Goal: Use online tool/utility: Utilize a website feature to perform a specific function

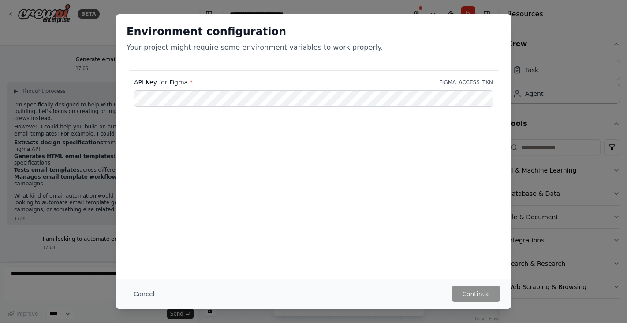
scroll to position [1802, 0]
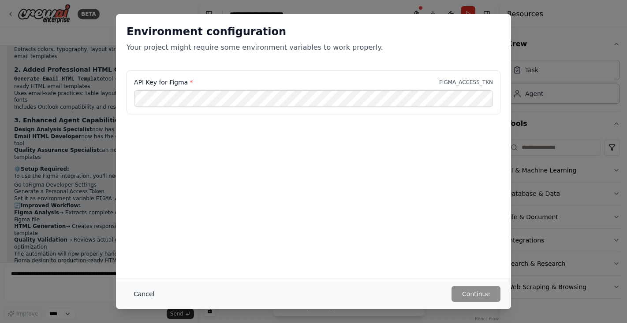
click at [145, 293] on button "Cancel" at bounding box center [143, 294] width 35 height 16
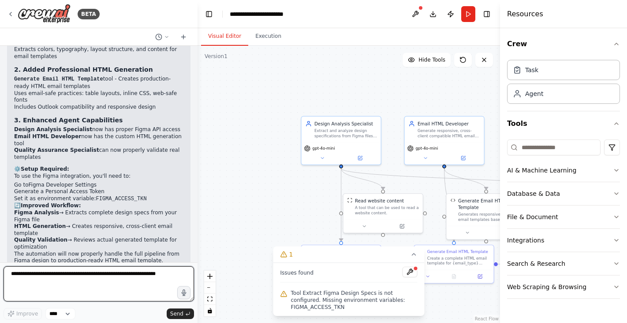
click at [46, 279] on textarea at bounding box center [99, 284] width 190 height 35
type textarea "**********"
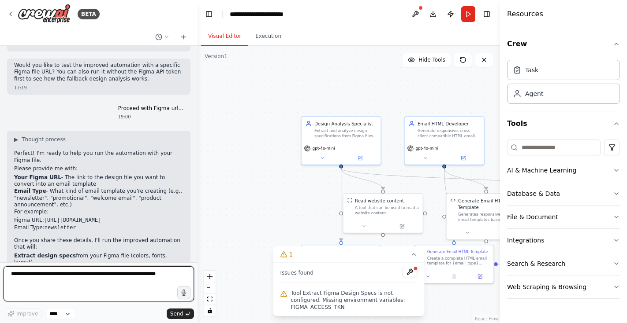
scroll to position [2036, 0]
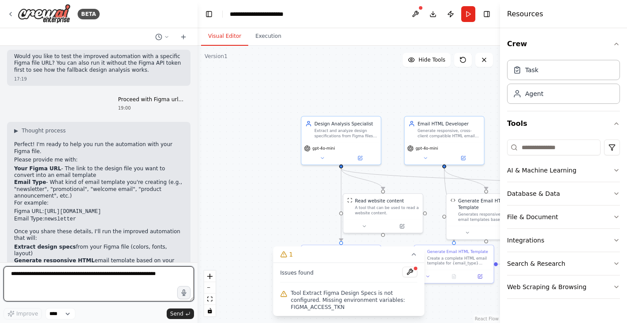
click at [60, 281] on textarea at bounding box center [99, 284] width 190 height 35
paste textarea "**********"
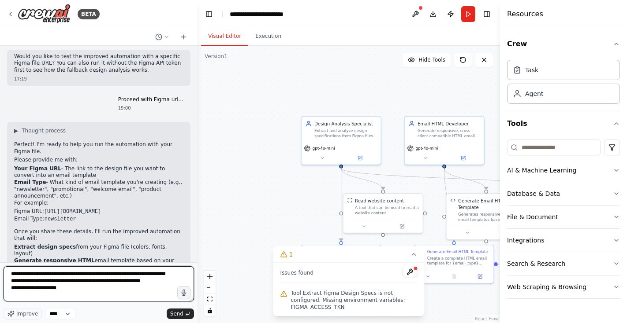
type textarea "**********"
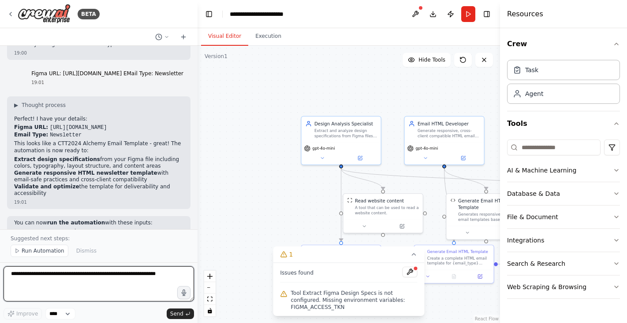
scroll to position [2324, 0]
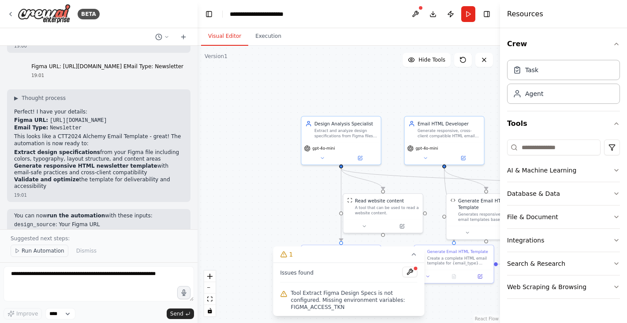
click at [28, 251] on span "Run Automation" at bounding box center [43, 251] width 43 height 7
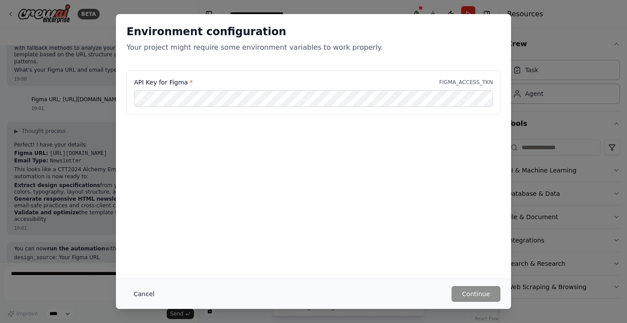
click at [149, 291] on button "Cancel" at bounding box center [143, 294] width 35 height 16
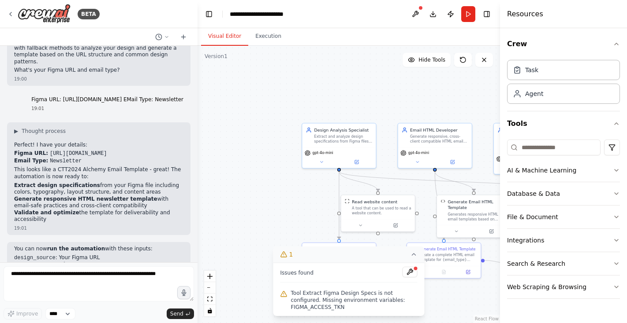
click at [416, 256] on icon at bounding box center [413, 254] width 7 height 7
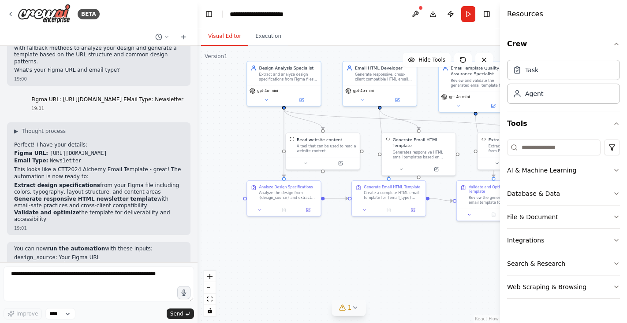
drag, startPoint x: 282, startPoint y: 209, endPoint x: 227, endPoint y: 147, distance: 83.0
click at [227, 147] on div ".deletable-edge-delete-btn { width: 20px; height: 20px; border: 0px solid #ffff…" at bounding box center [348, 185] width 302 height 278
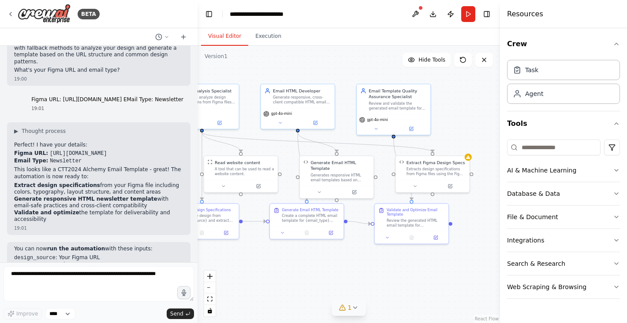
drag, startPoint x: 371, startPoint y: 244, endPoint x: 290, endPoint y: 267, distance: 84.7
click at [290, 267] on div ".deletable-edge-delete-btn { width: 20px; height: 20px; border: 0px solid #ffff…" at bounding box center [348, 185] width 302 height 278
click at [465, 13] on button "Run" at bounding box center [468, 14] width 14 height 16
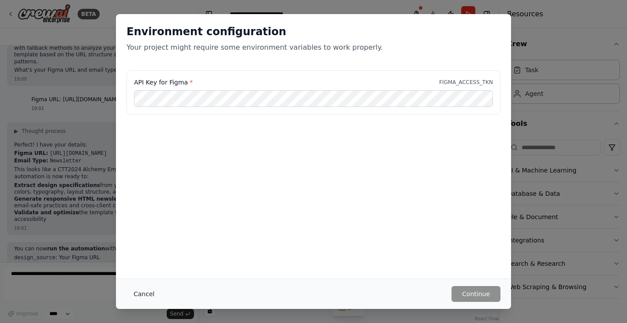
click at [149, 296] on button "Cancel" at bounding box center [143, 294] width 35 height 16
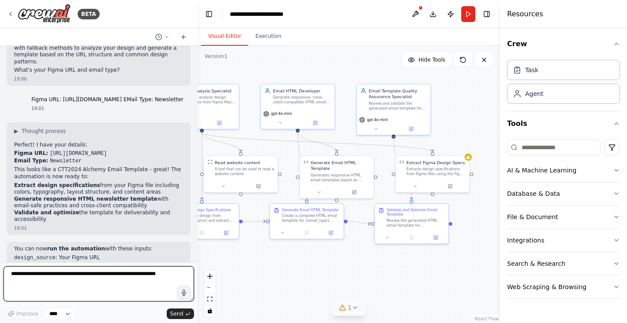
click at [55, 279] on textarea at bounding box center [99, 284] width 190 height 35
drag, startPoint x: 16, startPoint y: 276, endPoint x: 9, endPoint y: 275, distance: 7.1
click at [9, 275] on textarea "**********" at bounding box center [99, 284] width 190 height 35
type textarea "**********"
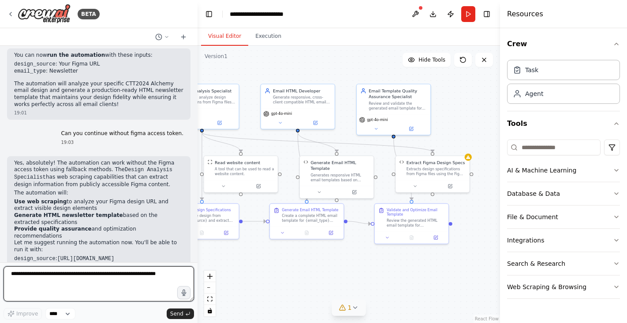
scroll to position [2494, 0]
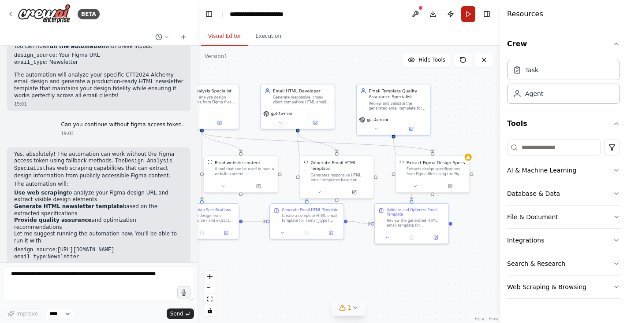
click at [468, 16] on button "Run" at bounding box center [468, 14] width 14 height 16
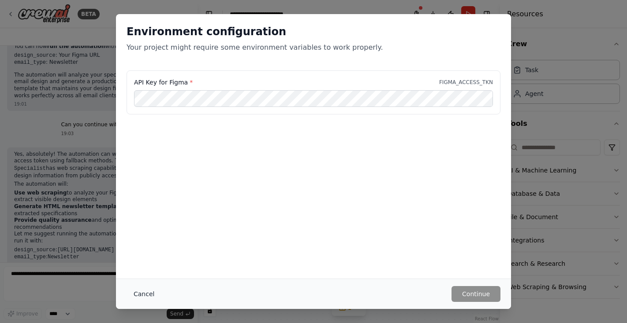
click at [146, 292] on button "Cancel" at bounding box center [143, 294] width 35 height 16
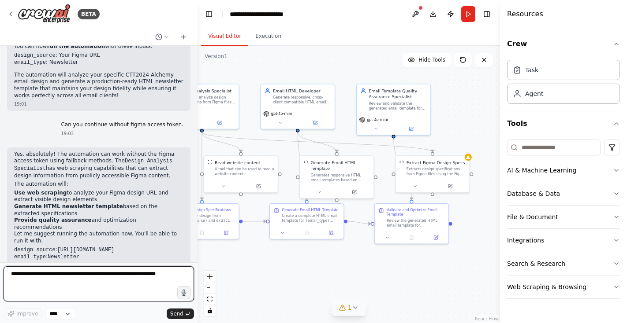
click at [66, 274] on textarea at bounding box center [99, 284] width 190 height 35
type textarea "**********"
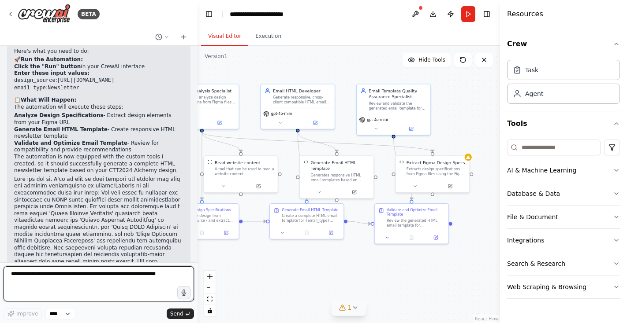
scroll to position [2849, 0]
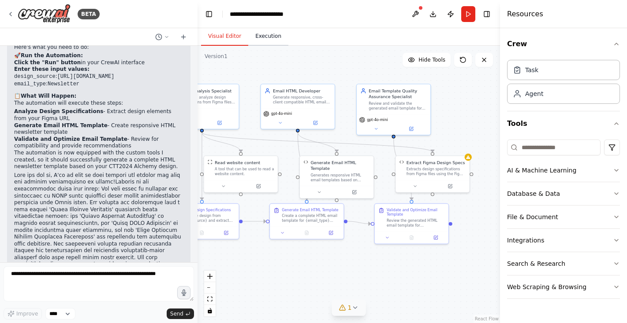
click at [270, 41] on button "Execution" at bounding box center [268, 36] width 40 height 19
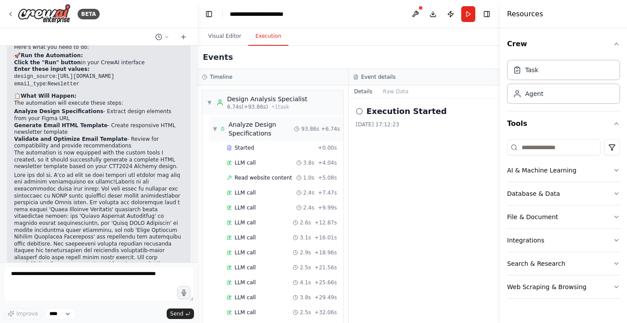
click at [216, 131] on span "▼" at bounding box center [215, 129] width 4 height 7
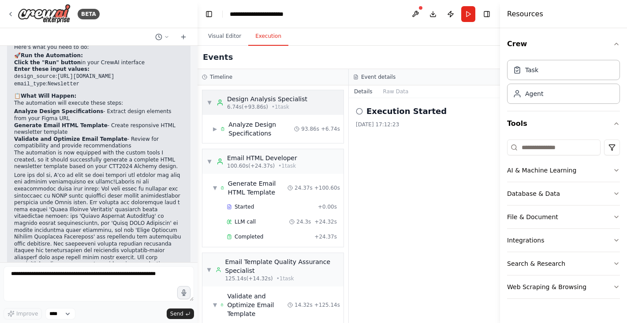
click at [292, 104] on div "6.74s (+93.86s) • 1 task" at bounding box center [267, 107] width 80 height 7
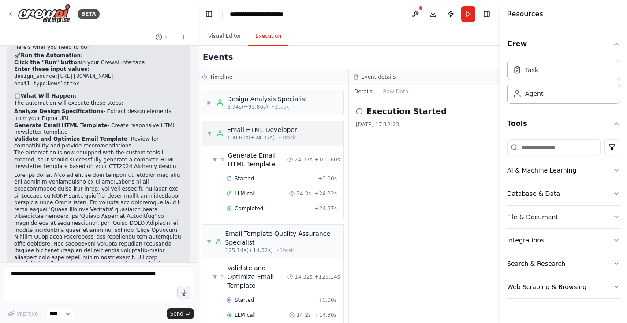
click at [208, 134] on span "▼" at bounding box center [209, 133] width 5 height 7
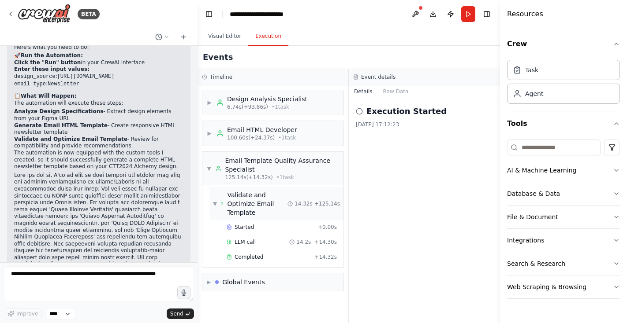
click at [215, 201] on span "▼" at bounding box center [215, 204] width 4 height 7
click at [209, 168] on span "▼" at bounding box center [209, 168] width 4 height 7
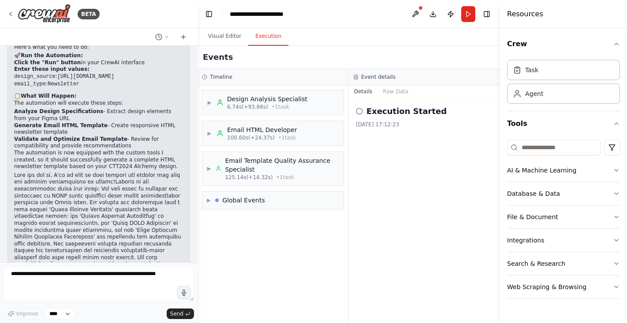
click at [358, 111] on icon at bounding box center [359, 111] width 7 height 7
click at [391, 94] on button "Raw Data" at bounding box center [396, 91] width 36 height 12
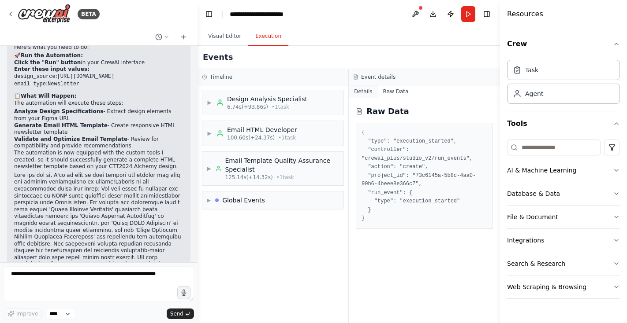
click at [364, 92] on button "Details" at bounding box center [363, 91] width 29 height 12
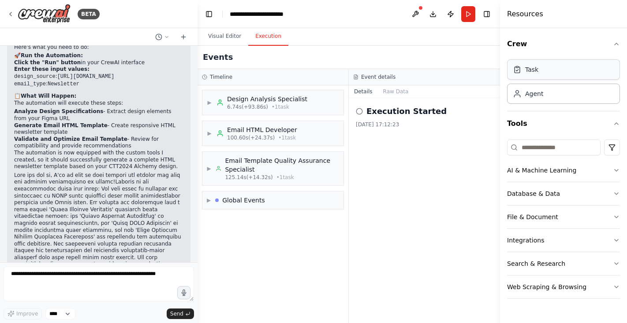
click at [538, 71] on div "Task" at bounding box center [531, 69] width 13 height 9
click at [226, 37] on button "Visual Editor" at bounding box center [224, 36] width 47 height 19
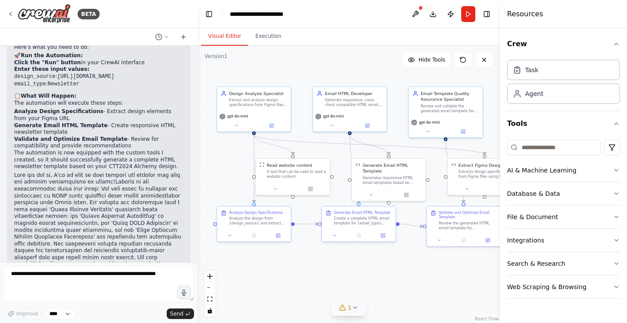
drag, startPoint x: 332, startPoint y: 261, endPoint x: 383, endPoint y: 263, distance: 51.2
click at [383, 263] on div ".deletable-edge-delete-btn { width: 20px; height: 20px; border: 0px solid #ffff…" at bounding box center [348, 185] width 302 height 278
click at [357, 309] on icon at bounding box center [354, 308] width 7 height 7
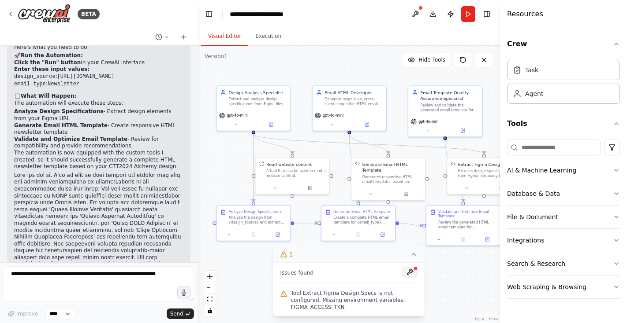
click at [408, 274] on button at bounding box center [409, 272] width 15 height 11
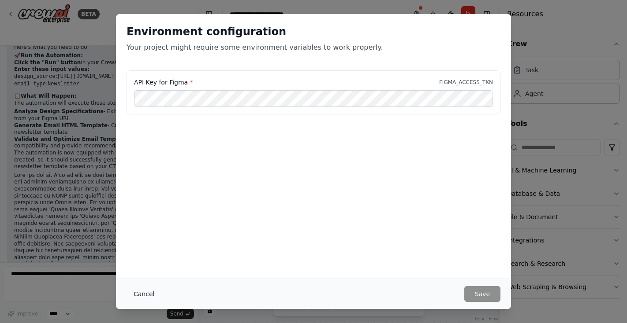
click at [153, 295] on button "Cancel" at bounding box center [143, 294] width 35 height 16
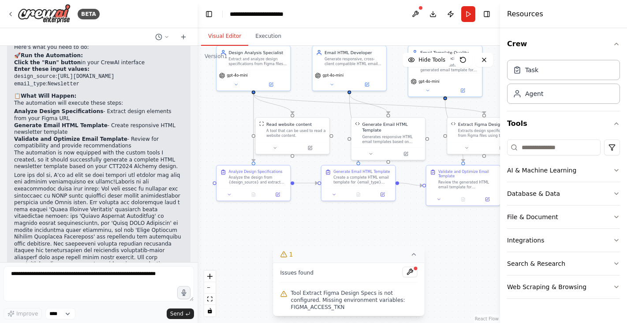
drag, startPoint x: 260, startPoint y: 277, endPoint x: 260, endPoint y: 238, distance: 38.8
click at [260, 238] on div ".deletable-edge-delete-btn { width: 20px; height: 20px; border: 0px solid #ffff…" at bounding box center [348, 185] width 302 height 278
click at [349, 288] on div "Issues found Tool Extract Figma Design Specs is not configured. Missing environ…" at bounding box center [348, 289] width 151 height 53
click at [271, 42] on button "Execution" at bounding box center [268, 36] width 40 height 19
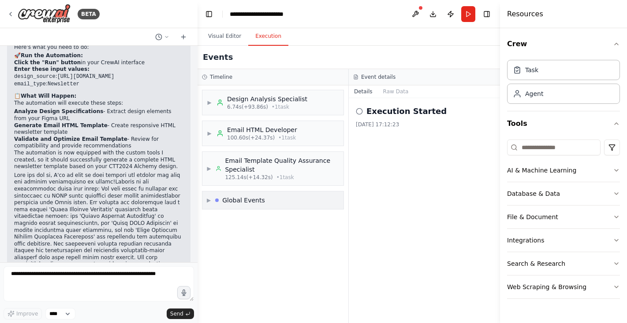
click at [207, 200] on span "▶" at bounding box center [209, 200] width 4 height 7
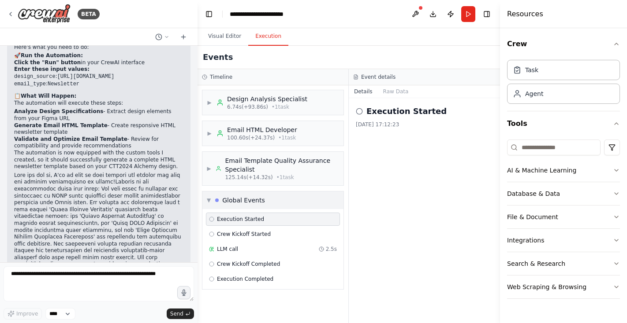
click at [207, 200] on span "▼" at bounding box center [209, 200] width 4 height 7
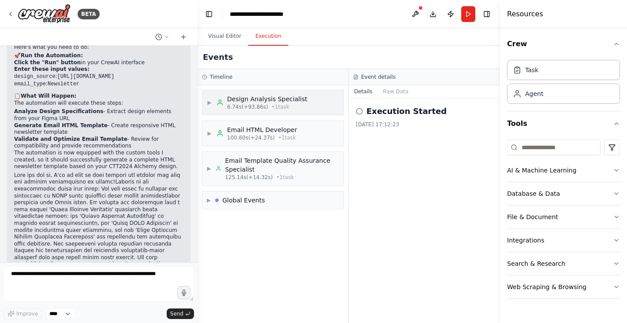
click at [211, 98] on div "▶ Design Analysis Specialist 6.74s (+93.86s) • 1 task" at bounding box center [257, 103] width 100 height 16
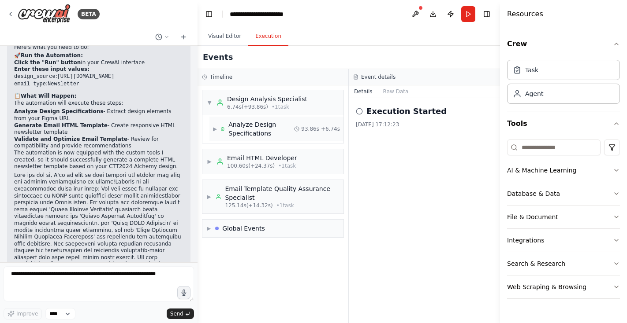
click at [255, 128] on div "Analyze Design Specifications" at bounding box center [261, 129] width 66 height 18
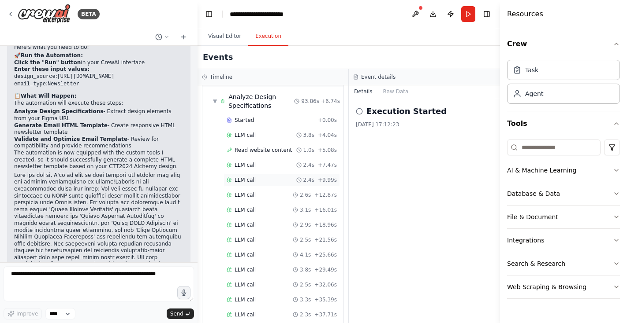
scroll to position [9, 0]
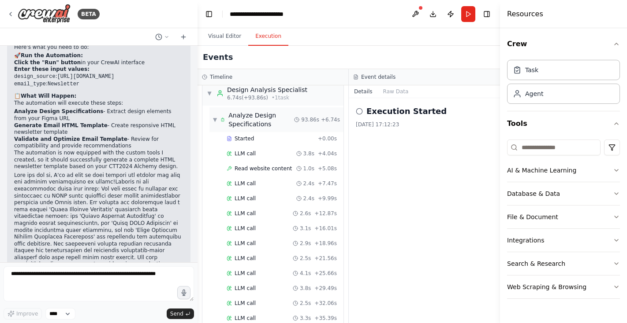
click at [216, 118] on span "▼" at bounding box center [215, 119] width 4 height 7
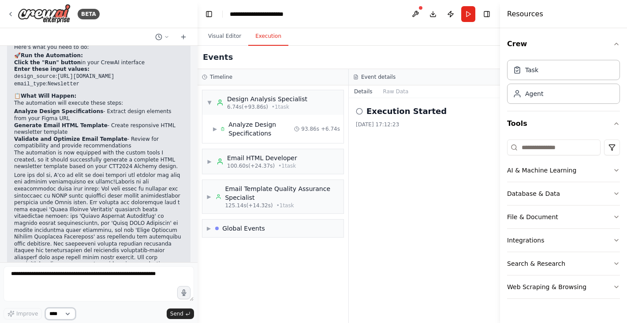
click at [67, 314] on select "****" at bounding box center [60, 313] width 30 height 11
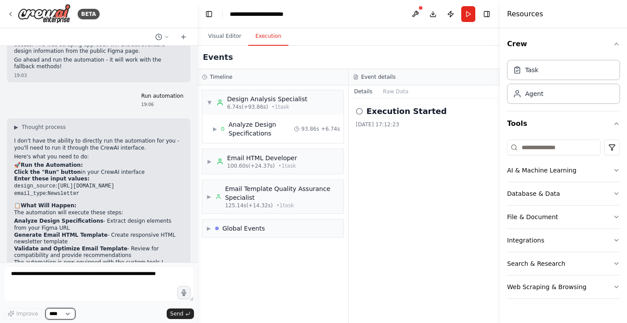
scroll to position [2722, 0]
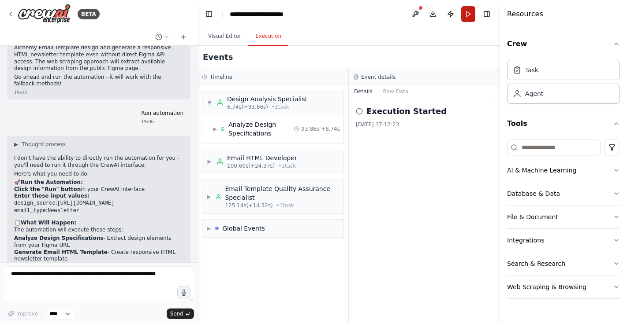
click at [474, 8] on button "Run" at bounding box center [468, 14] width 14 height 16
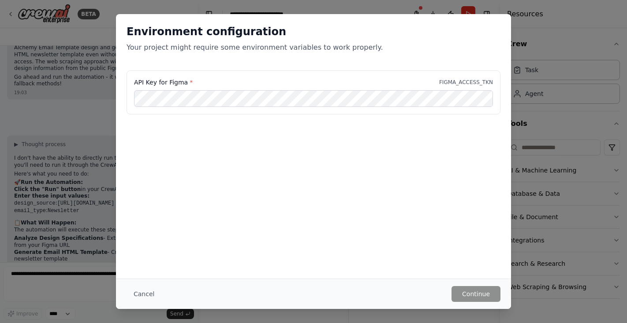
click at [357, 86] on div "API Key for Figma * FIGMA_ACCESS_TKN" at bounding box center [313, 82] width 359 height 9
click at [149, 293] on button "Cancel" at bounding box center [143, 294] width 35 height 16
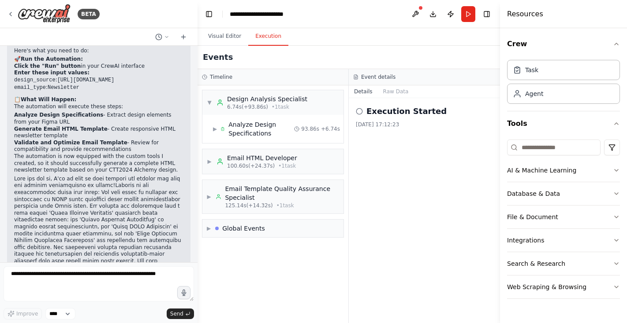
scroll to position [2843, 0]
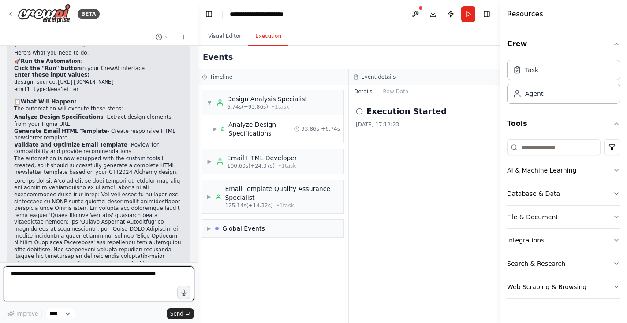
click at [54, 280] on textarea at bounding box center [99, 284] width 190 height 35
type textarea "**********"
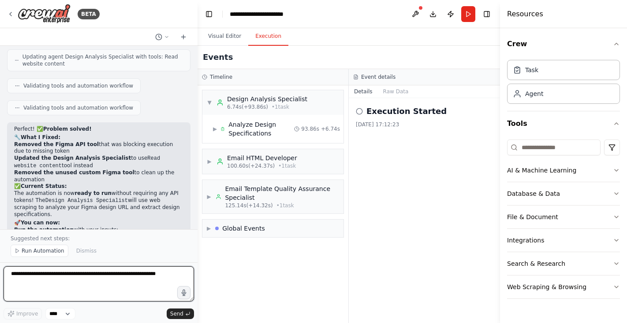
scroll to position [3266, 0]
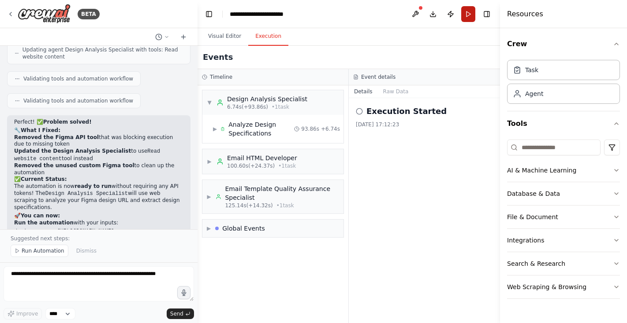
click at [468, 19] on button "Run" at bounding box center [468, 14] width 14 height 16
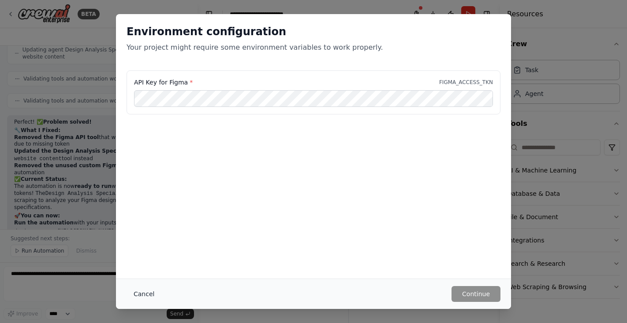
click at [147, 297] on button "Cancel" at bounding box center [143, 294] width 35 height 16
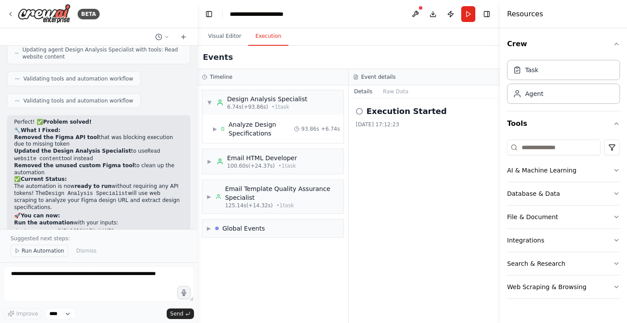
click at [53, 251] on span "Run Automation" at bounding box center [43, 251] width 43 height 7
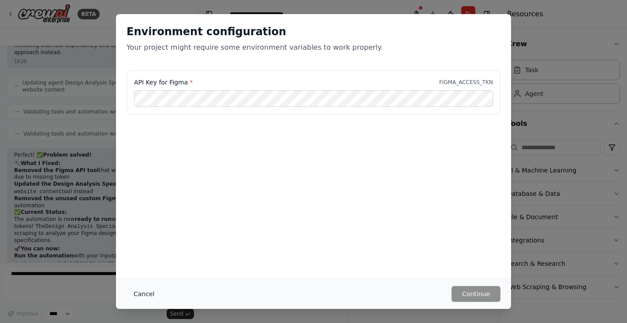
click at [146, 297] on button "Cancel" at bounding box center [143, 294] width 35 height 16
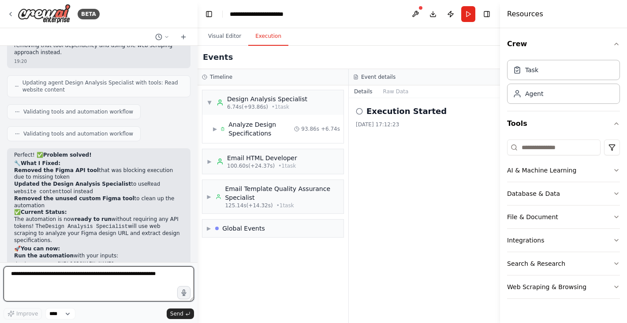
click at [41, 281] on textarea at bounding box center [99, 284] width 190 height 35
type textarea "**********"
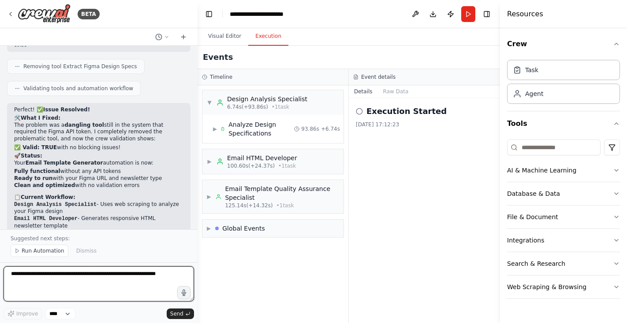
scroll to position [3684, 0]
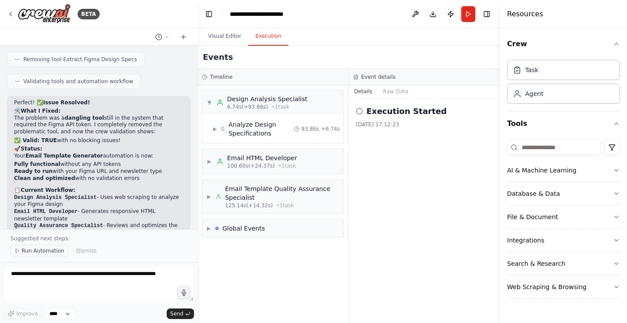
click at [43, 249] on span "Run Automation" at bounding box center [43, 251] width 43 height 7
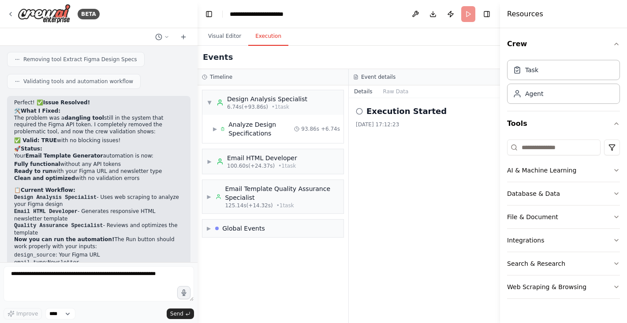
scroll to position [3651, 0]
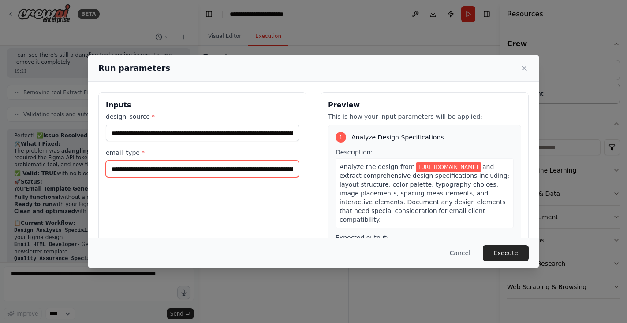
click at [174, 169] on input "**********" at bounding box center [202, 169] width 193 height 17
type input "**********"
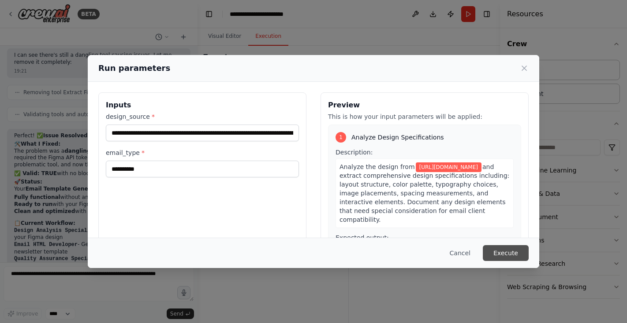
click at [509, 252] on button "Execute" at bounding box center [506, 253] width 46 height 16
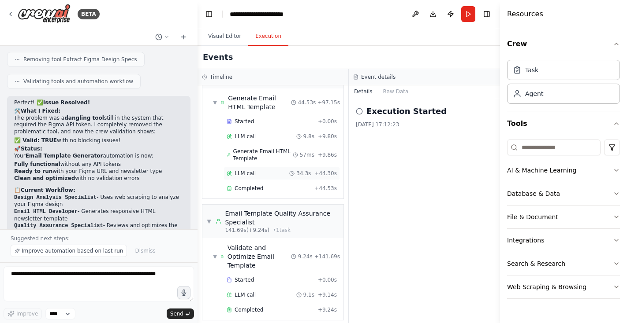
scroll to position [542, 0]
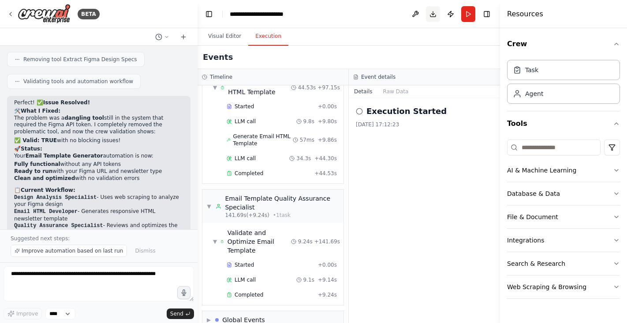
click at [434, 15] on button "Download" at bounding box center [433, 14] width 14 height 16
click at [207, 317] on span "▶" at bounding box center [209, 320] width 4 height 7
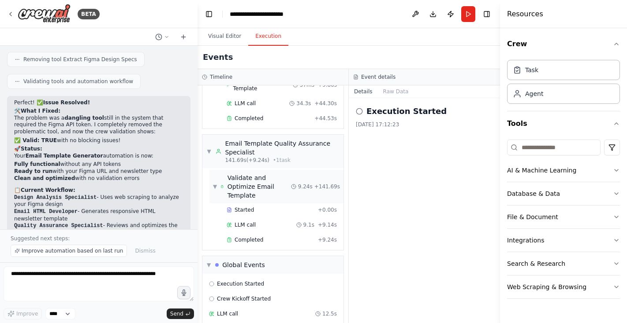
scroll to position [622, 0]
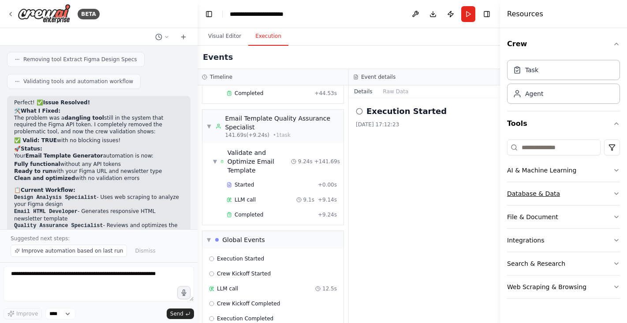
click at [613, 193] on icon "button" at bounding box center [616, 193] width 7 height 7
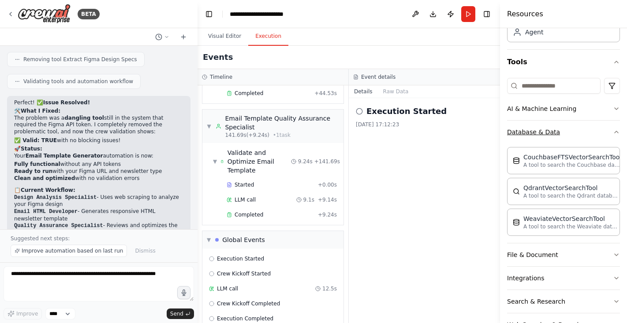
scroll to position [67, 0]
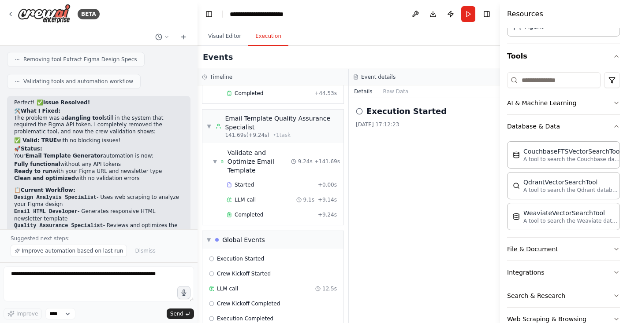
click at [613, 247] on icon "button" at bounding box center [616, 249] width 7 height 7
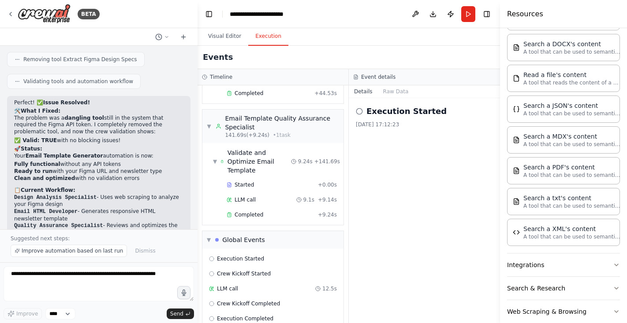
scroll to position [343, 0]
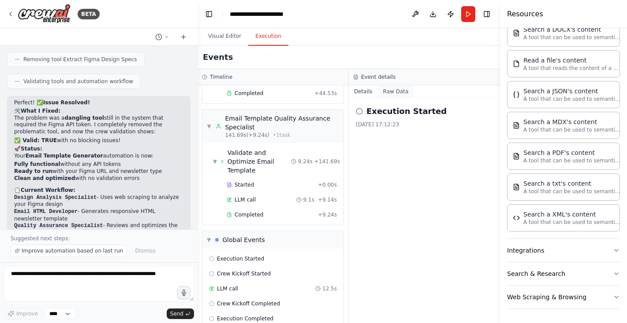
click at [395, 95] on button "Raw Data" at bounding box center [396, 91] width 36 height 12
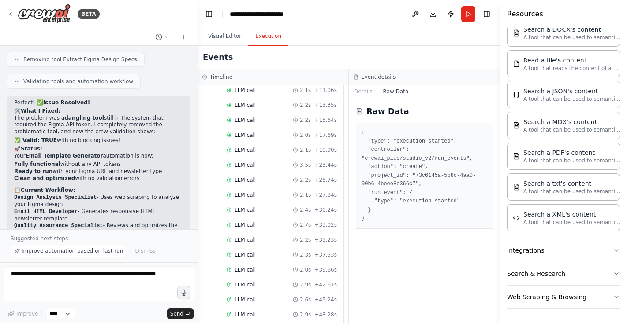
scroll to position [0, 0]
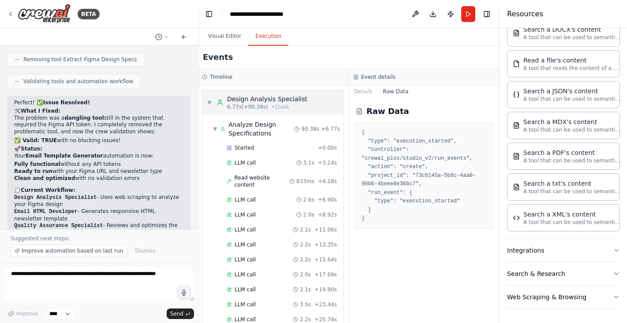
click at [210, 99] on span "▼" at bounding box center [209, 102] width 5 height 7
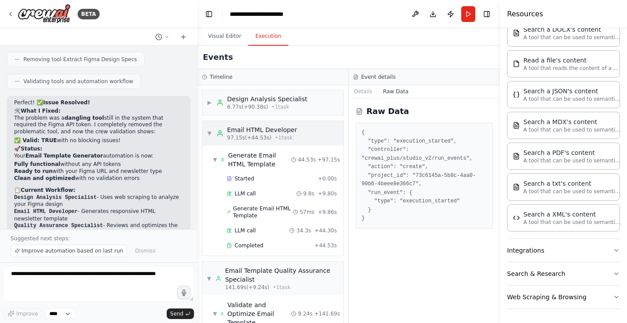
click at [210, 130] on span "▼" at bounding box center [209, 133] width 5 height 7
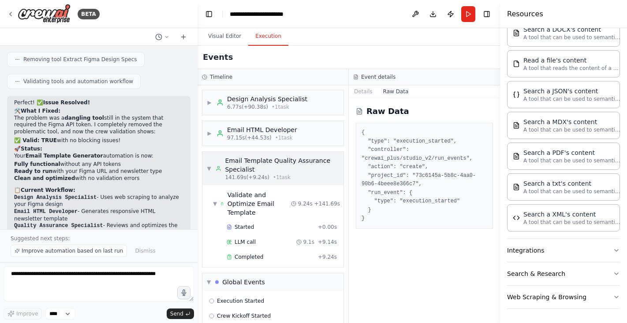
click at [210, 165] on div "▼ Email Template Quality Assurance Specialist 141.69s (+9.24s) • 1 task" at bounding box center [273, 168] width 132 height 25
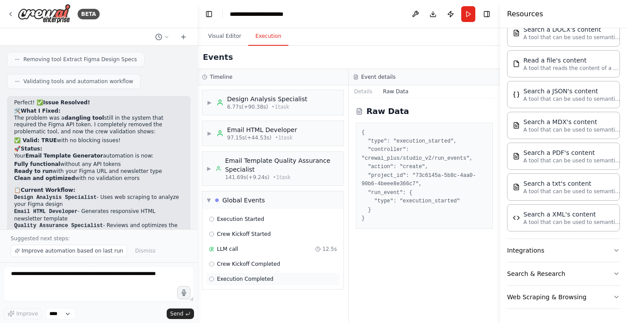
click at [248, 283] on div "Execution Completed" at bounding box center [273, 279] width 134 height 13
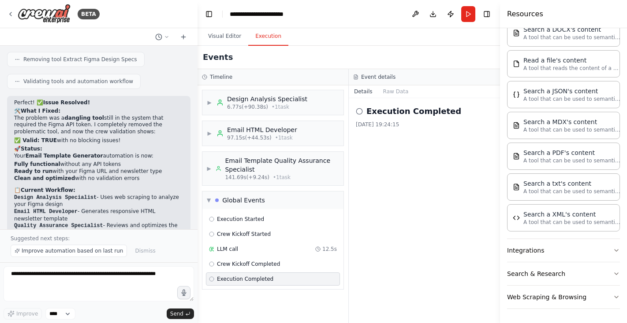
click at [212, 280] on icon at bounding box center [211, 279] width 5 height 5
click at [307, 134] on div "▶ Email HTML Developer 97.15s (+44.53s) • 1 task" at bounding box center [272, 133] width 141 height 25
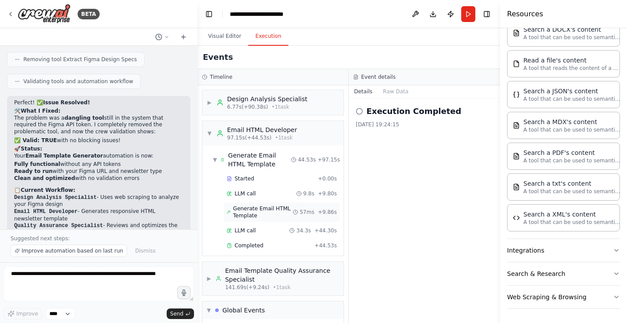
click at [268, 212] on span "Generate Email HTML Template" at bounding box center [262, 212] width 59 height 14
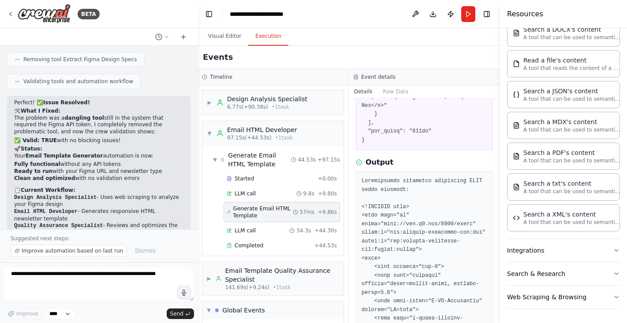
scroll to position [665, 0]
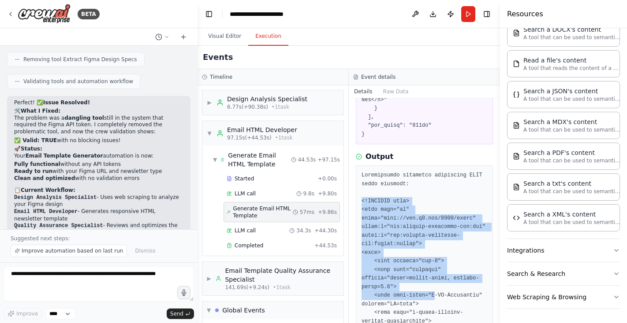
drag, startPoint x: 362, startPoint y: 190, endPoint x: 434, endPoint y: 280, distance: 115.7
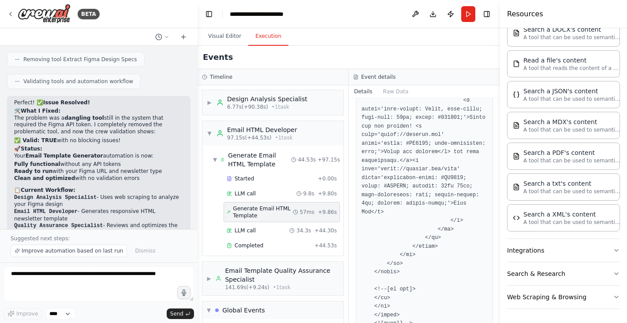
scroll to position [2463, 0]
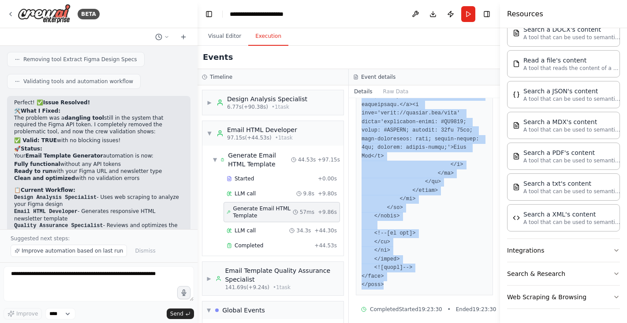
copy pre "<!DOCTYPE html> <html lang="en" xmlns="[URL][DOMAIN_NAME]" xmlns:v="urn:schemas…"
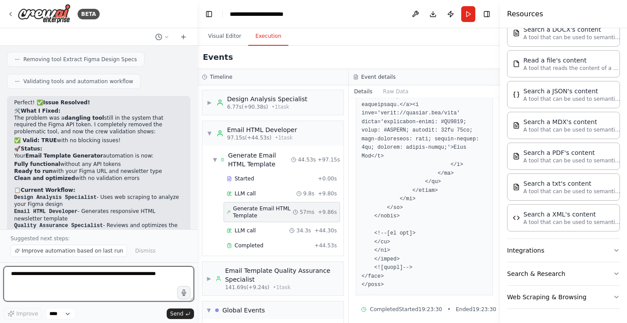
click at [40, 276] on textarea at bounding box center [99, 284] width 190 height 35
click at [77, 276] on textarea "**********" at bounding box center [99, 284] width 190 height 35
type textarea "**********"
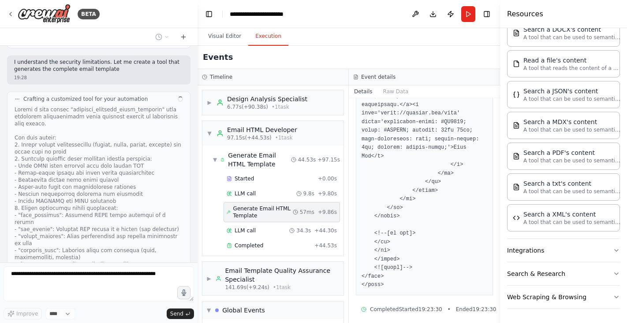
scroll to position [4302, 0]
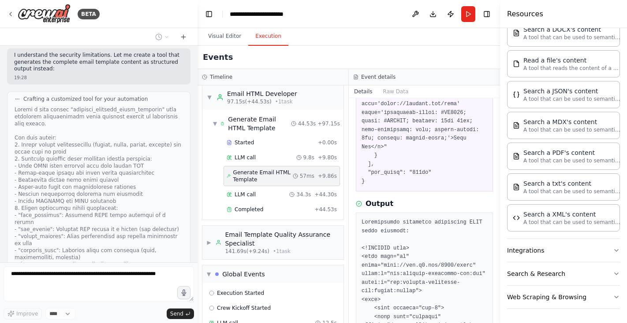
scroll to position [39, 0]
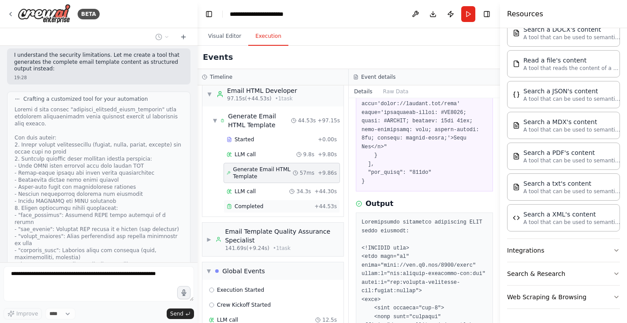
click at [274, 209] on div "Completed" at bounding box center [269, 206] width 84 height 7
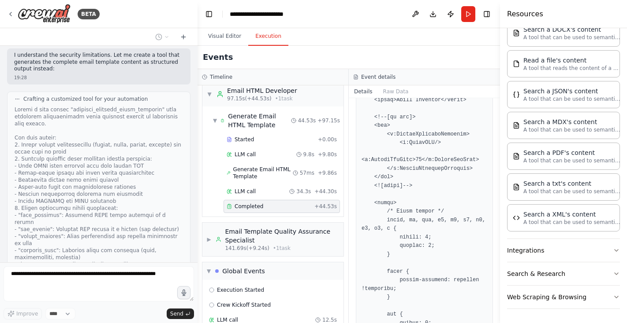
scroll to position [189, 0]
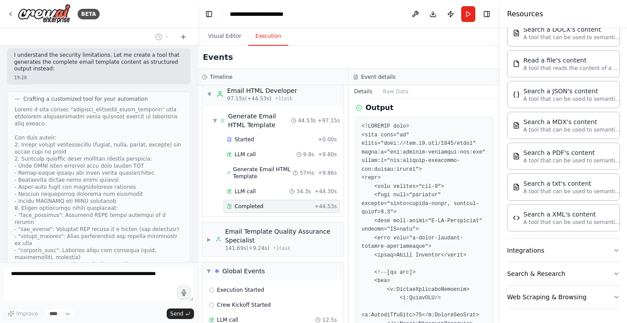
scroll to position [0, 0]
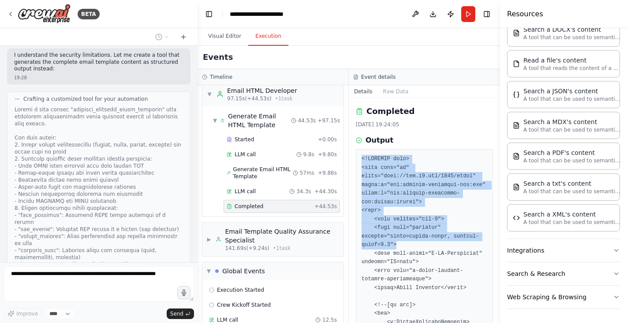
drag, startPoint x: 361, startPoint y: 158, endPoint x: 438, endPoint y: 253, distance: 121.9
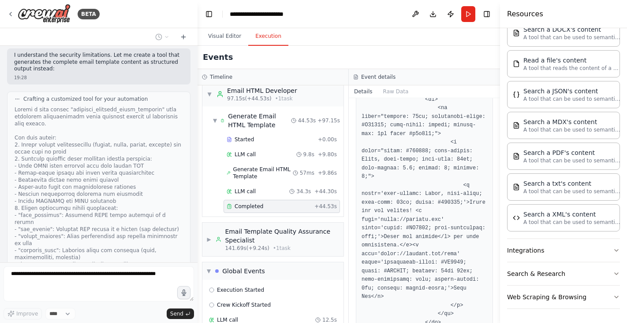
scroll to position [1742, 0]
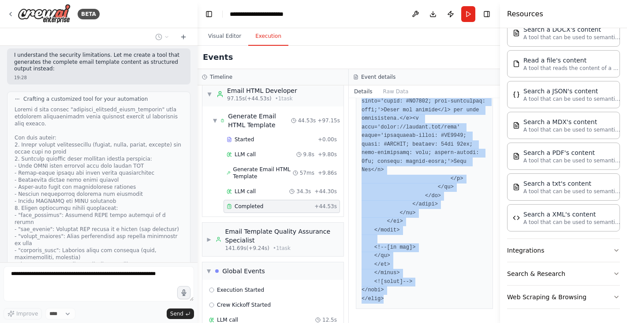
copy pre "<!DOCTYPE html> <html lang="en" xmlns="[URL][DOMAIN_NAME]" xmlns:v="urn:schemas…"
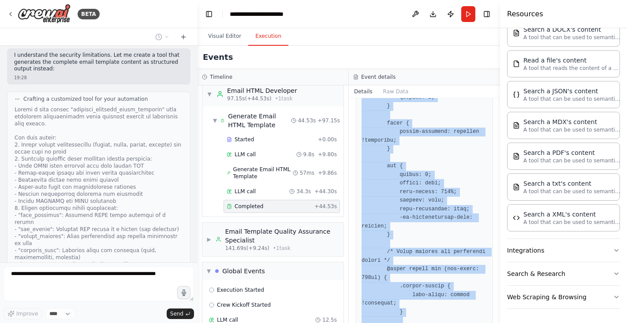
scroll to position [337, 0]
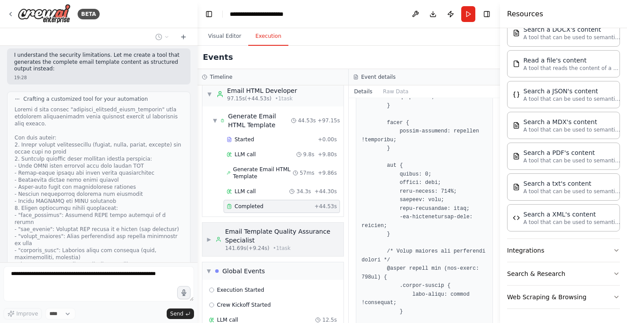
click at [306, 242] on div "Email Template Quality Assurance Specialist" at bounding box center [282, 236] width 114 height 18
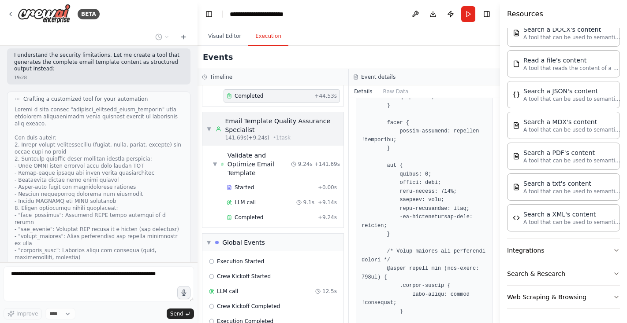
scroll to position [160, 0]
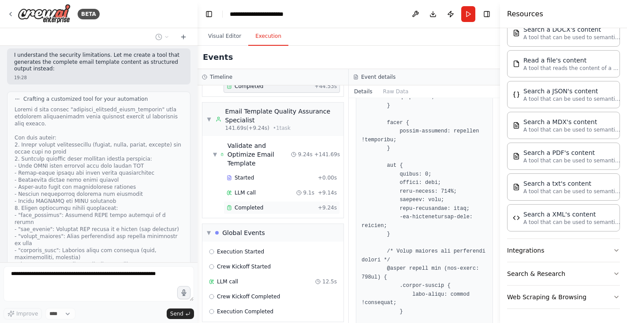
click at [290, 204] on div "Completed" at bounding box center [271, 207] width 88 height 7
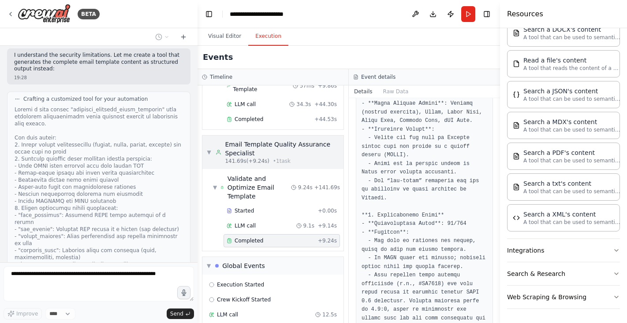
scroll to position [104, 0]
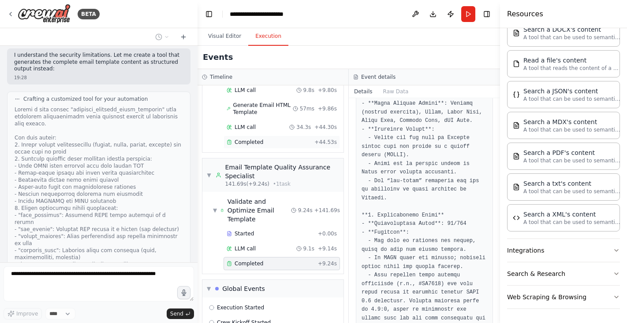
click at [283, 141] on div "Completed" at bounding box center [269, 142] width 84 height 7
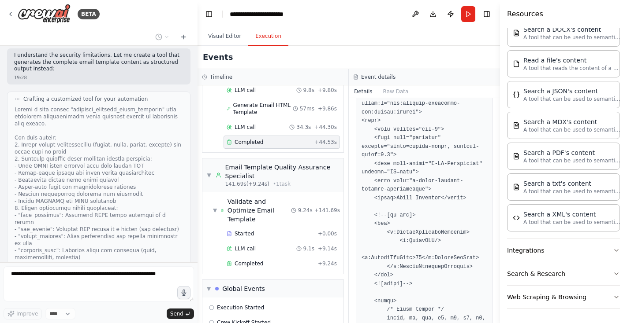
scroll to position [0, 0]
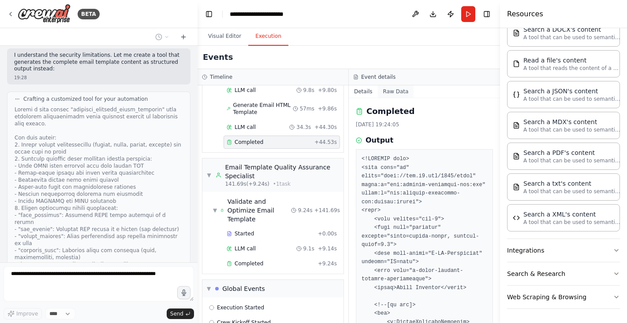
click at [392, 94] on button "Raw Data" at bounding box center [396, 91] width 36 height 12
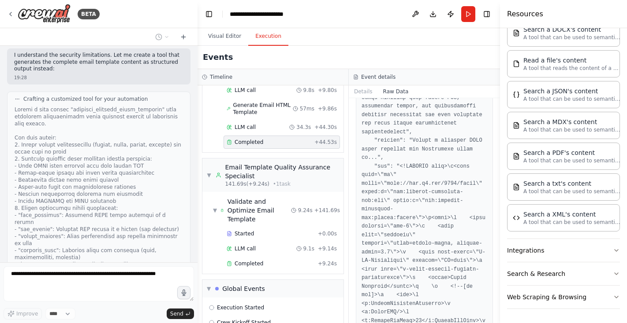
scroll to position [292, 0]
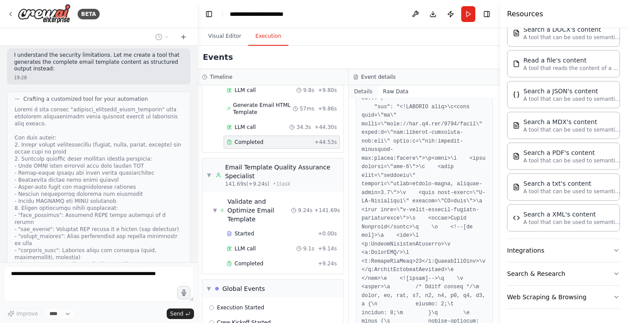
click at [364, 95] on button "Details" at bounding box center [363, 91] width 29 height 12
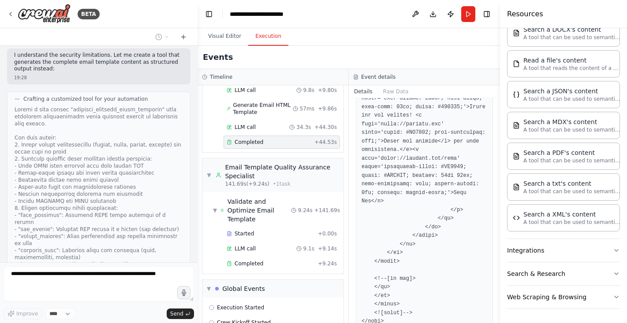
scroll to position [1742, 0]
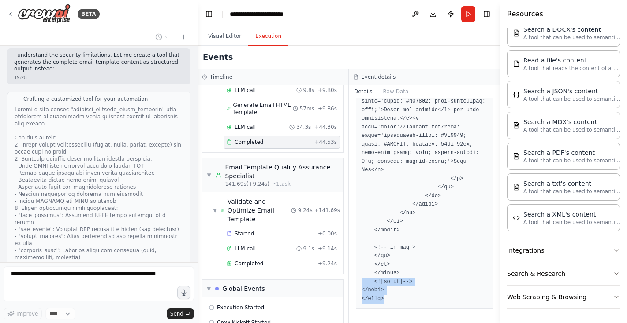
drag, startPoint x: 385, startPoint y: 300, endPoint x: 353, endPoint y: 278, distance: 38.6
click at [353, 277] on div "Completed [DATE] 19:24:05 Output" at bounding box center [424, 210] width 151 height 225
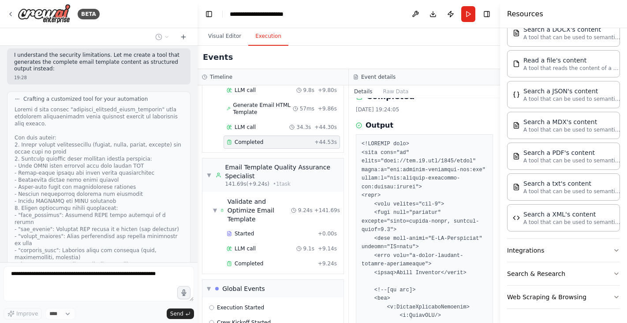
scroll to position [0, 0]
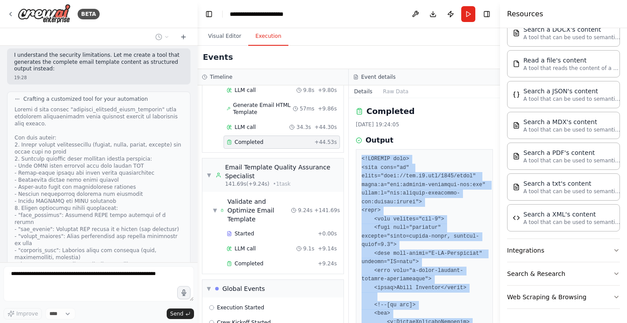
copy pre "<!DOCTYPE html> <html lang="en" xmlns="[URL][DOMAIN_NAME]" xmlns:v="urn:schemas…"
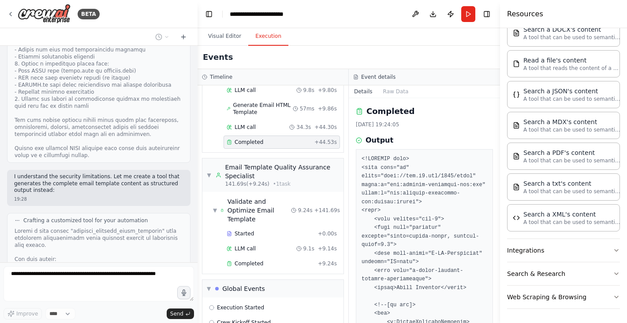
scroll to position [4302, 0]
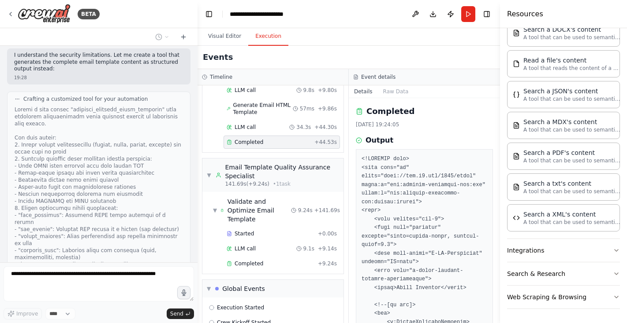
click at [184, 37] on icon at bounding box center [183, 36] width 7 height 7
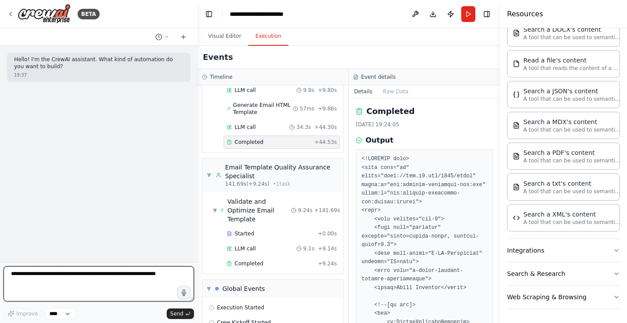
click at [46, 280] on textarea at bounding box center [99, 284] width 190 height 35
type textarea "*"
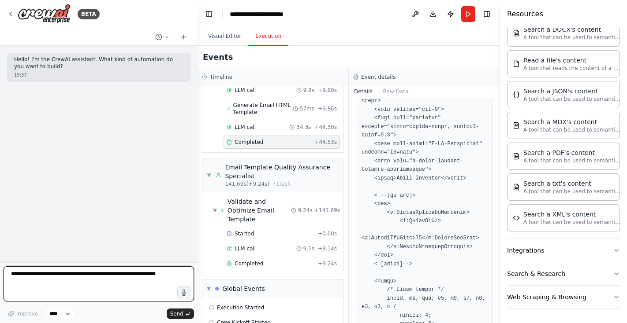
scroll to position [110, 0]
click at [166, 37] on icon at bounding box center [166, 36] width 3 height 1
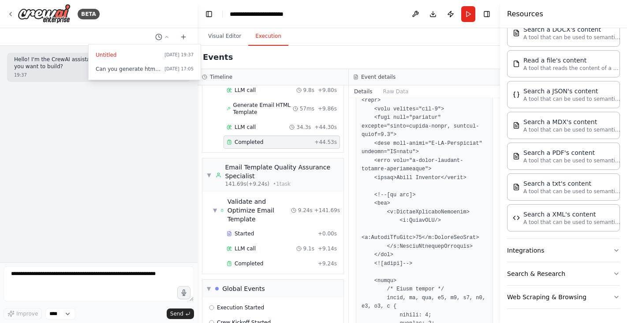
click at [166, 24] on div at bounding box center [98, 161] width 197 height 323
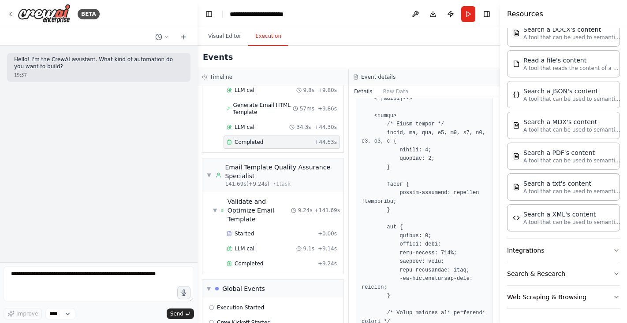
scroll to position [0, 0]
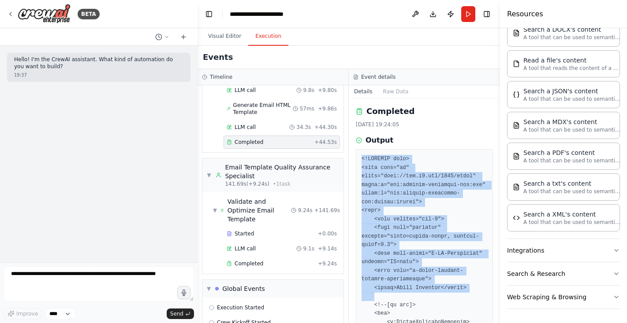
drag, startPoint x: 361, startPoint y: 160, endPoint x: 462, endPoint y: 300, distance: 172.8
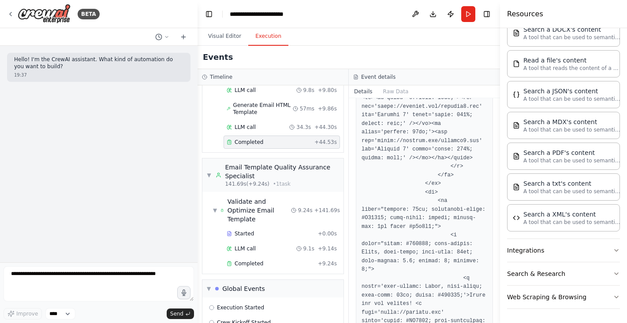
scroll to position [1742, 0]
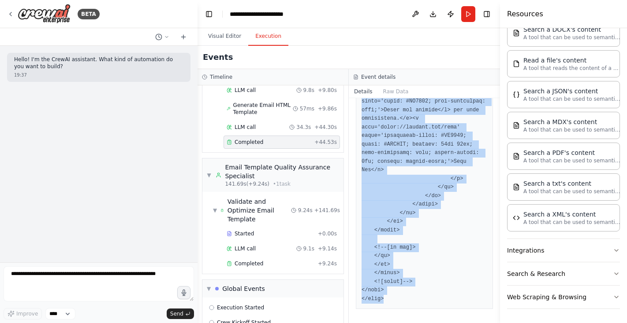
copy pre "<!DOCTYPE html> <html lang="en" xmlns="[URL][DOMAIN_NAME]" xmlns:v="urn:schemas…"
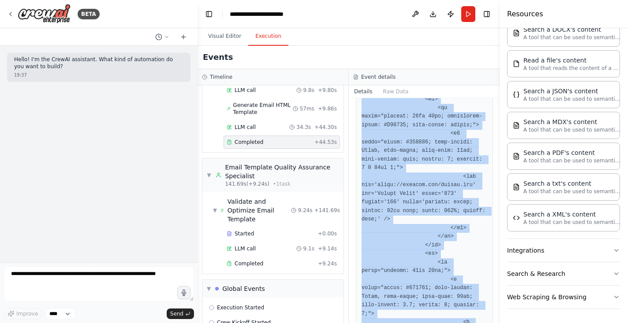
scroll to position [1228, 0]
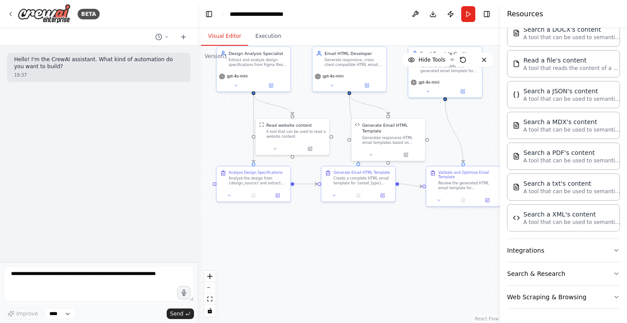
click at [227, 34] on button "Visual Editor" at bounding box center [224, 36] width 47 height 19
click at [454, 178] on div "Validate and Optimize Email Template Review the generated HTML email template f…" at bounding box center [468, 179] width 59 height 21
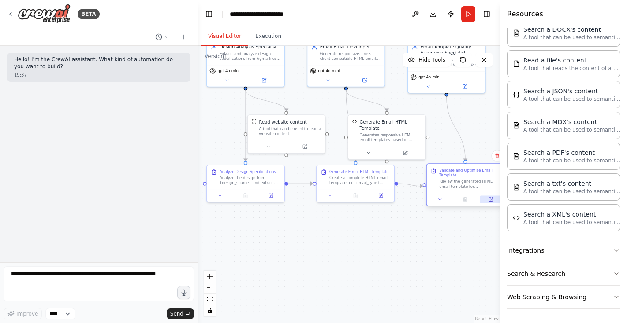
click at [487, 203] on button at bounding box center [490, 199] width 22 height 7
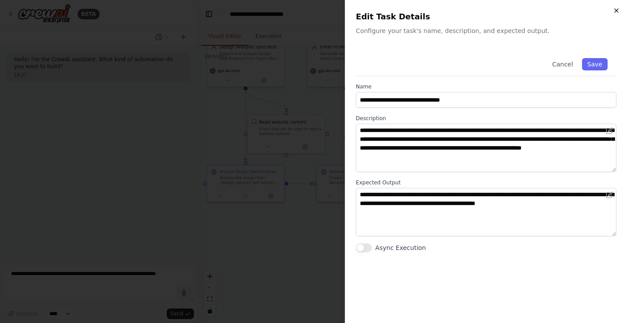
click at [618, 11] on icon "button" at bounding box center [616, 10] width 7 height 7
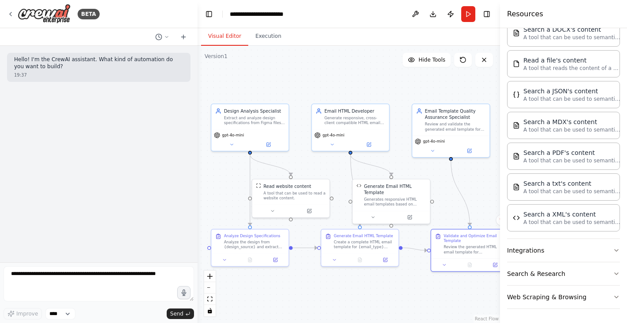
drag, startPoint x: 408, startPoint y: 211, endPoint x: 413, endPoint y: 275, distance: 64.5
click at [413, 275] on div ".deletable-edge-delete-btn { width: 20px; height: 20px; border: 0px solid #ffff…" at bounding box center [348, 185] width 302 height 278
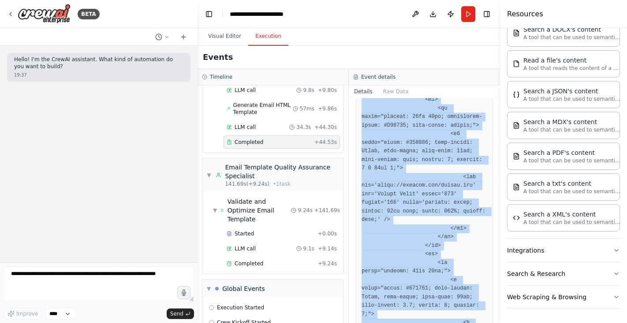
click at [271, 42] on button "Execution" at bounding box center [268, 36] width 40 height 19
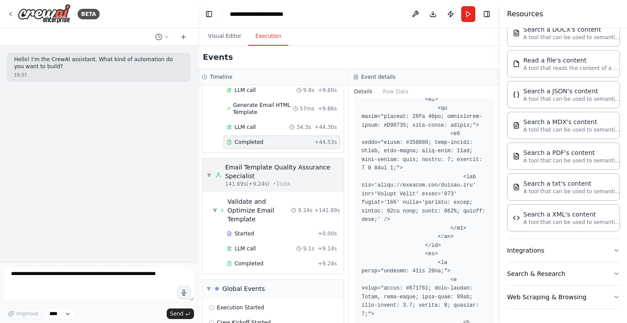
click at [209, 175] on span "▼" at bounding box center [209, 175] width 4 height 7
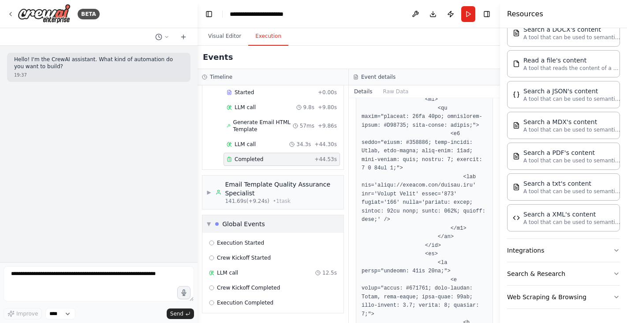
click at [209, 226] on span "▼" at bounding box center [209, 224] width 4 height 7
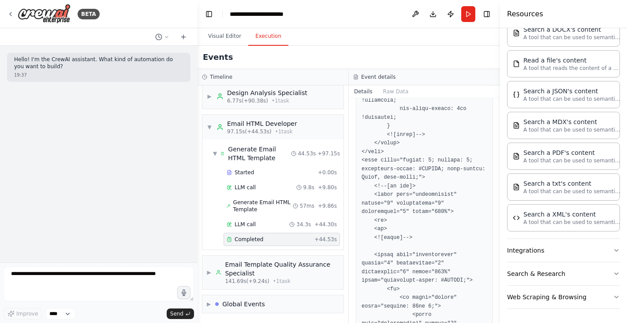
scroll to position [808, 0]
